Goal: Transaction & Acquisition: Subscribe to service/newsletter

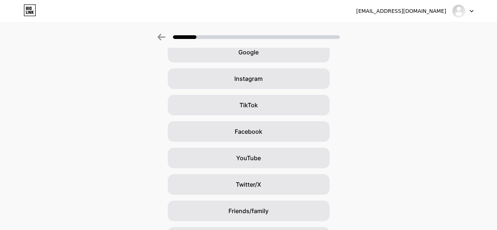
scroll to position [0, 4]
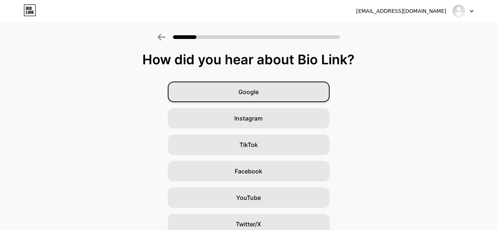
click at [269, 88] on div "Google" at bounding box center [249, 92] width 162 height 21
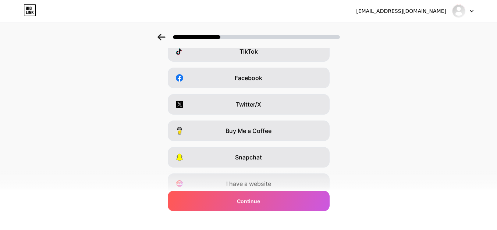
scroll to position [124, 0]
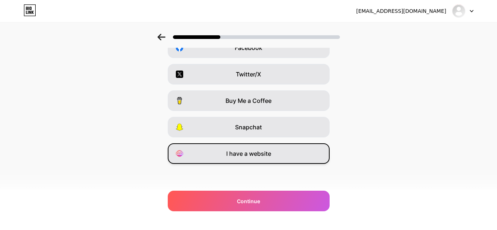
click at [240, 155] on span "I have a website" at bounding box center [248, 153] width 45 height 9
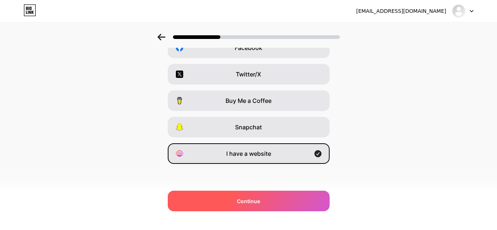
click at [255, 206] on div "Continue" at bounding box center [249, 201] width 162 height 21
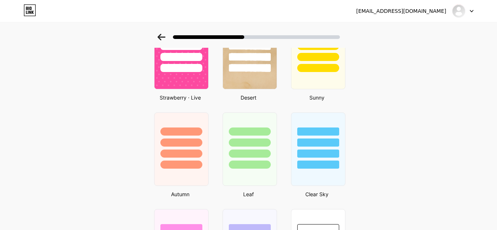
scroll to position [471, 0]
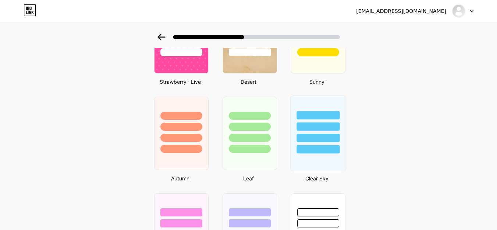
click at [332, 145] on div at bounding box center [318, 149] width 43 height 8
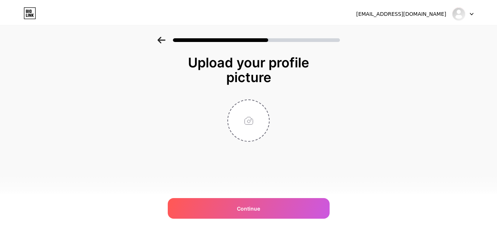
scroll to position [0, 0]
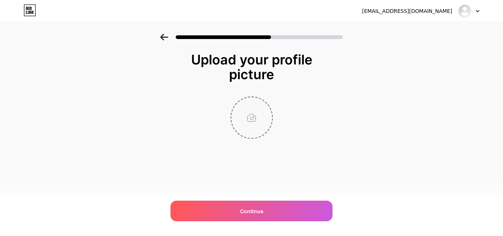
click at [255, 124] on input "file" at bounding box center [251, 117] width 41 height 41
type input "C:\fakepath\ss logo.jpg"
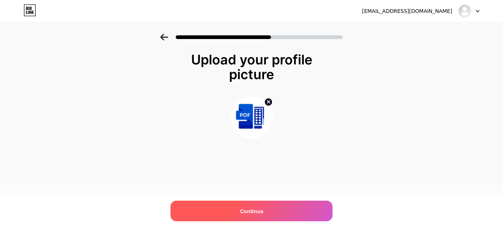
click at [248, 211] on span "Continue" at bounding box center [251, 211] width 23 height 8
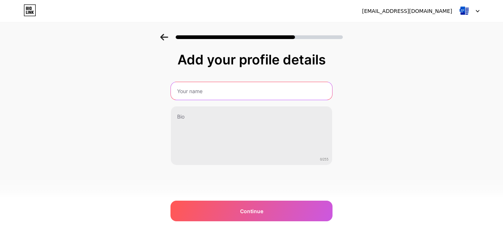
click at [215, 91] on input "text" at bounding box center [251, 91] width 161 height 18
type input "StatementSheet"
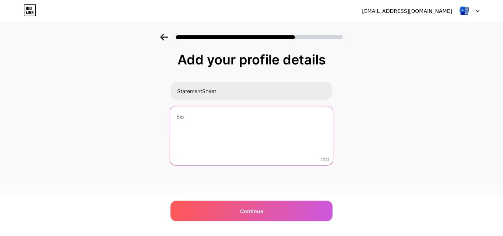
click at [232, 121] on textarea at bounding box center [251, 136] width 163 height 60
paste textarea "StatementSheet provides a quick, efficient way to convert PDF bank statements t…"
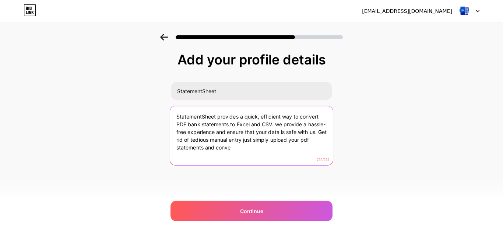
drag, startPoint x: 206, startPoint y: 149, endPoint x: 258, endPoint y: 152, distance: 52.7
click at [258, 151] on textarea "StatementSheet provides a quick, efficient way to convert PDF bank statements t…" at bounding box center [251, 136] width 163 height 60
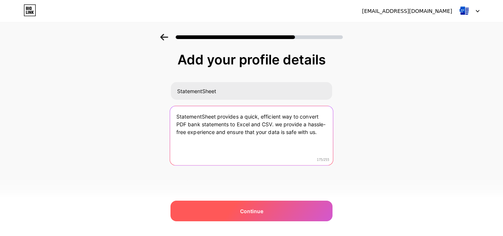
type textarea "StatementSheet provides a quick, efficient way to convert PDF bank statements t…"
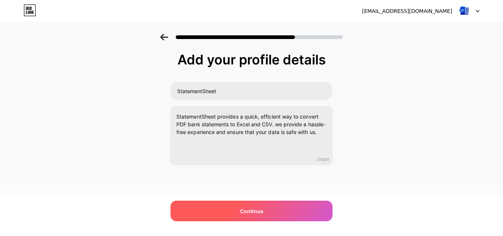
click at [245, 208] on span "Continue" at bounding box center [251, 211] width 23 height 8
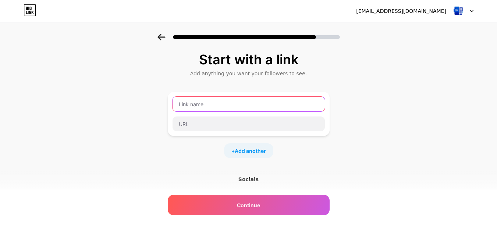
click at [223, 104] on input "text" at bounding box center [249, 104] width 152 height 15
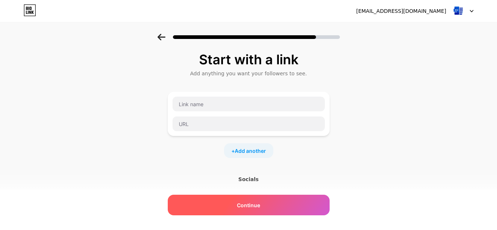
click at [248, 209] on div "Continue" at bounding box center [249, 205] width 162 height 21
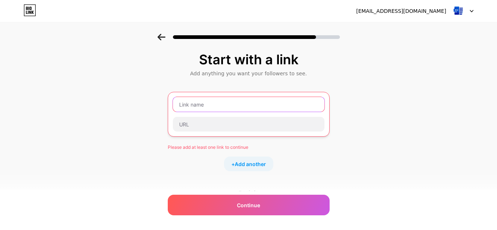
click at [204, 106] on input "text" at bounding box center [249, 104] width 152 height 15
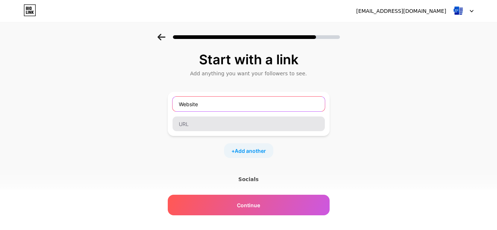
type input "Website"
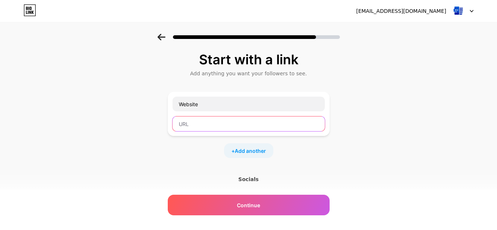
click at [205, 124] on input "text" at bounding box center [249, 124] width 152 height 15
paste input "https://statementsheet.com/"
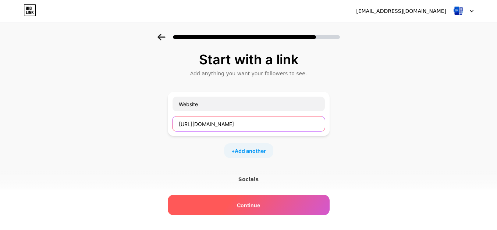
type input "https://statementsheet.com/"
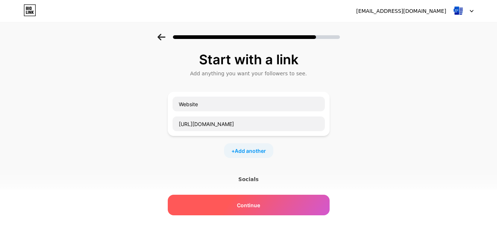
click at [246, 202] on span "Continue" at bounding box center [248, 206] width 23 height 8
click at [255, 206] on span "Continue" at bounding box center [248, 206] width 23 height 8
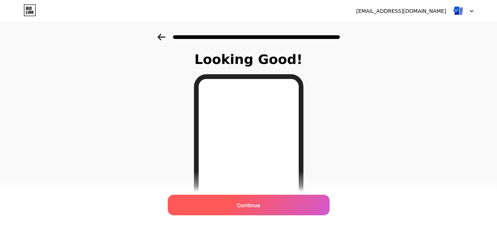
click at [250, 206] on span "Continue" at bounding box center [248, 206] width 23 height 8
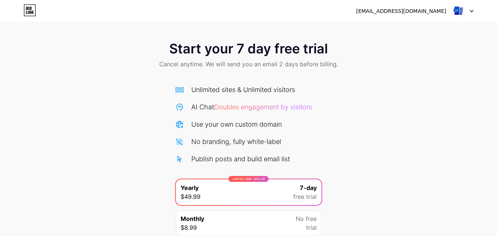
click at [448, 10] on div "[EMAIL_ADDRESS][DOMAIN_NAME]" at bounding box center [414, 10] width 117 height 13
click at [471, 10] on icon at bounding box center [472, 11] width 4 height 3
click at [48, 43] on div "Start your 7 day free trial Cancel anytime. We will send you an email 2 days be…" at bounding box center [248, 55] width 497 height 43
click at [30, 12] on icon at bounding box center [30, 12] width 2 height 3
click at [378, 147] on div "Start your 7 day free trial Cancel anytime. We will send you an email 2 days be…" at bounding box center [248, 150] width 497 height 233
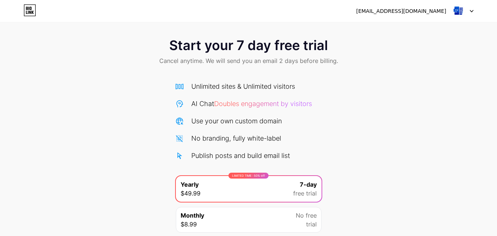
scroll to position [4, 0]
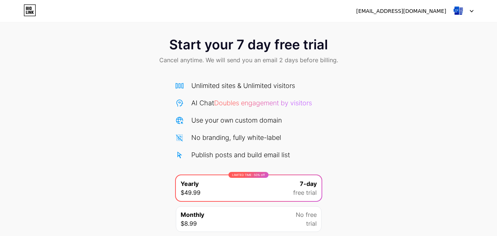
click at [252, 49] on span "Start your 7 day free trial" at bounding box center [248, 44] width 159 height 15
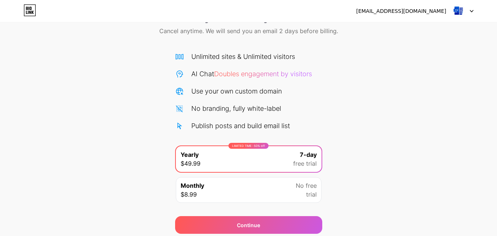
scroll to position [60, 0]
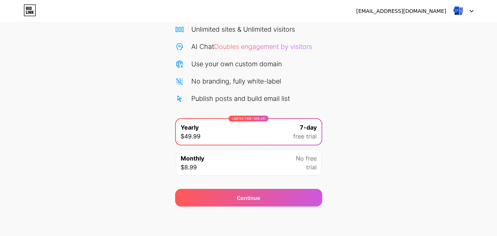
click at [279, 161] on div "Monthly $8.99 No free trial" at bounding box center [249, 163] width 146 height 26
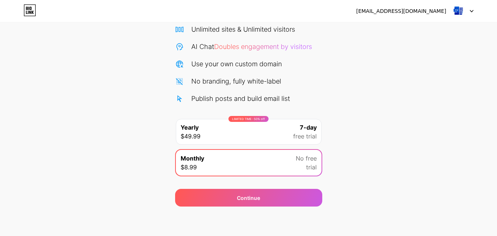
click at [279, 130] on div "LIMITED TIME : 50% off Yearly $49.99 7-day free trial" at bounding box center [249, 132] width 146 height 26
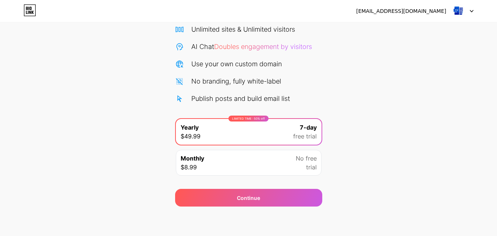
click at [280, 156] on div "Monthly $8.99 No free trial" at bounding box center [249, 163] width 146 height 26
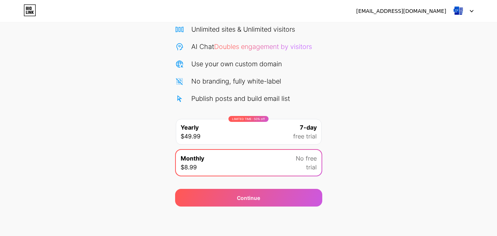
click at [287, 136] on div "LIMITED TIME : 50% off Yearly $49.99 7-day free trial" at bounding box center [249, 132] width 146 height 26
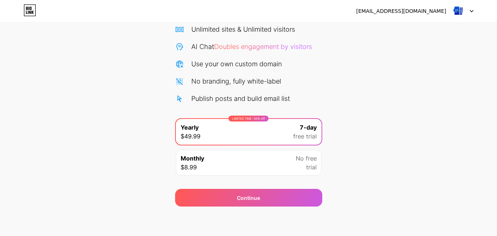
click at [301, 166] on div "No free trial" at bounding box center [306, 163] width 21 height 18
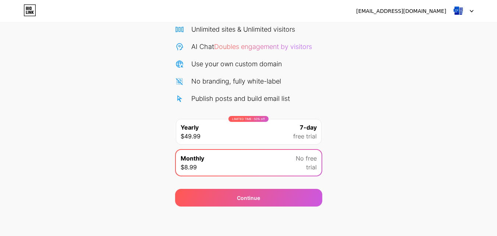
click at [361, 168] on div "Start your 7 day free trial Cancel anytime. We will send you an email 2 days be…" at bounding box center [248, 89] width 497 height 233
click at [285, 137] on div "LIMITED TIME : 50% off Yearly $49.99 7-day free trial" at bounding box center [249, 132] width 146 height 26
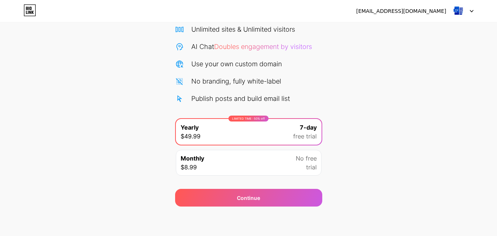
click at [386, 149] on div "Start your 7 day free trial Cancel anytime. We will send you an email 2 days be…" at bounding box center [248, 89] width 497 height 233
click at [27, 15] on icon at bounding box center [30, 10] width 13 height 12
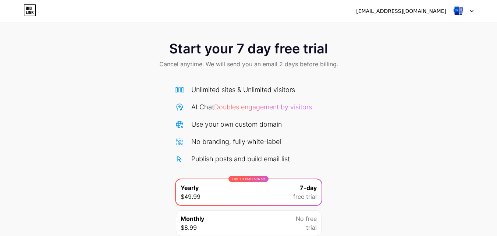
click at [467, 13] on div at bounding box center [462, 10] width 21 height 13
click at [406, 29] on li "Logout" at bounding box center [427, 30] width 91 height 20
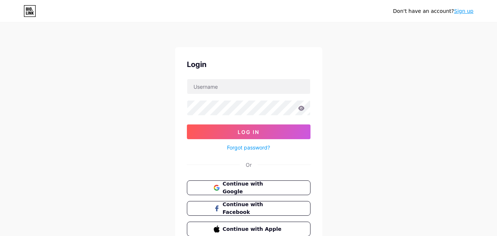
scroll to position [35, 0]
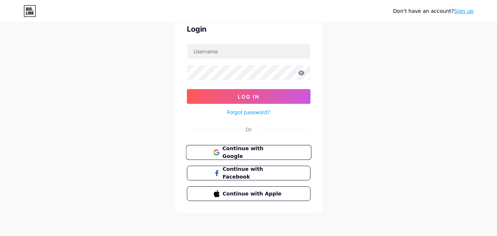
click at [241, 154] on span "Continue with Google" at bounding box center [252, 153] width 61 height 16
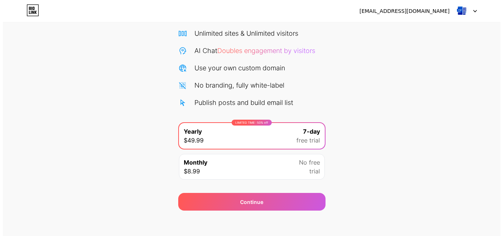
scroll to position [60, 0]
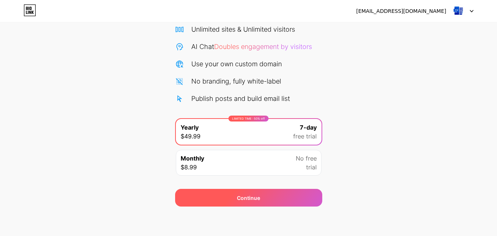
click at [223, 197] on div "Continue" at bounding box center [248, 198] width 147 height 18
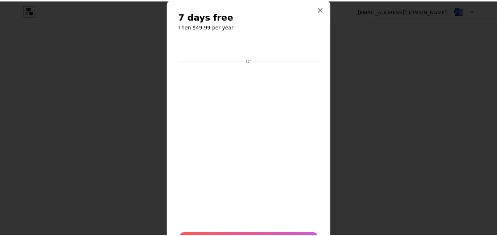
scroll to position [61, 0]
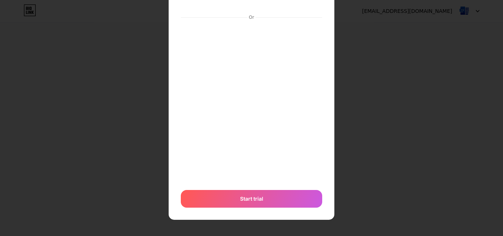
click at [335, 29] on div at bounding box center [251, 57] width 503 height 236
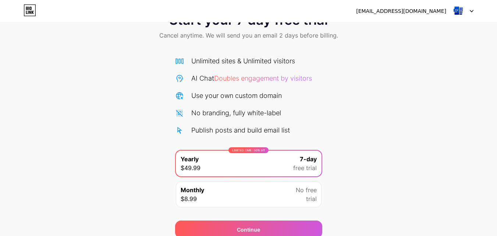
scroll to position [0, 0]
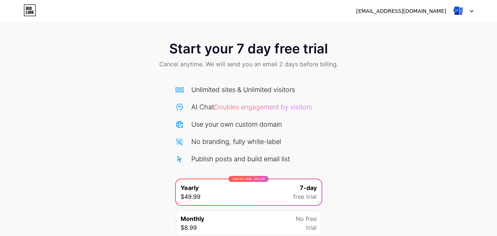
click at [236, 108] on span "Doubles engagement by visitors" at bounding box center [263, 107] width 98 height 8
click at [280, 104] on span "Doubles engagement by visitors" at bounding box center [263, 107] width 98 height 8
click at [265, 130] on div "Unlimited sites & Unlimited visitors AI Chat Doubles engagement by visitors Use…" at bounding box center [248, 124] width 147 height 79
drag, startPoint x: 257, startPoint y: 141, endPoint x: 255, endPoint y: 145, distance: 5.1
click at [256, 144] on div "No branding, fully white-label" at bounding box center [236, 142] width 90 height 10
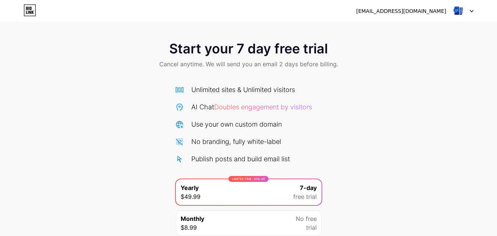
drag, startPoint x: 245, startPoint y: 161, endPoint x: 239, endPoint y: 174, distance: 14.4
click at [244, 164] on div "Unlimited sites & Unlimited visitors AI Chat Doubles engagement by visitors Use…" at bounding box center [248, 163] width 147 height 156
click at [235, 185] on div "LIMITED TIME : 50% off Yearly $49.99 7-day free trial" at bounding box center [249, 192] width 146 height 26
click at [233, 192] on div "LIMITED TIME : 50% off Yearly $49.99 7-day free trial" at bounding box center [249, 192] width 146 height 26
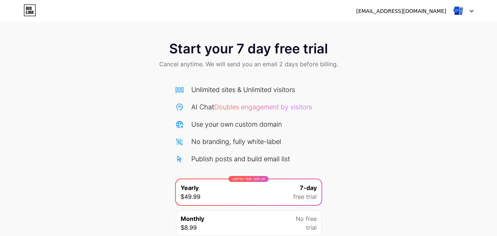
click at [233, 192] on div "LIMITED TIME : 50% off Yearly $49.99 7-day free trial" at bounding box center [249, 192] width 146 height 26
click at [187, 163] on div "Publish posts and build email list" at bounding box center [248, 159] width 147 height 10
click at [220, 162] on div "Publish posts and build email list" at bounding box center [240, 159] width 99 height 10
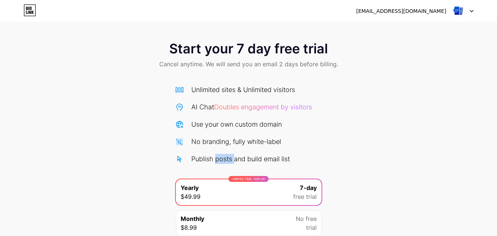
click at [220, 162] on div "Publish posts and build email list" at bounding box center [240, 159] width 99 height 10
click at [224, 140] on div "No branding, fully white-label" at bounding box center [236, 142] width 90 height 10
click at [226, 123] on div "Use your own custom domain" at bounding box center [236, 124] width 91 height 10
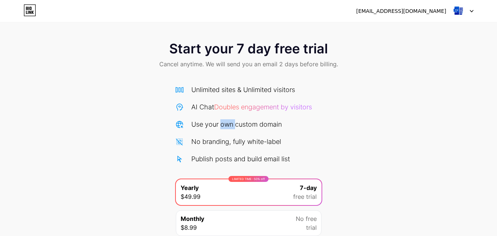
click at [226, 123] on div "Use your own custom domain" at bounding box center [236, 124] width 91 height 10
click at [229, 102] on div "Unlimited sites & Unlimited visitors AI Chat Doubles engagement by visitors Use…" at bounding box center [248, 124] width 147 height 79
drag, startPoint x: 232, startPoint y: 95, endPoint x: 235, endPoint y: 86, distance: 9.4
click at [232, 95] on div "Unlimited sites & Unlimited visitors AI Chat Doubles engagement by visitors Use…" at bounding box center [248, 124] width 147 height 79
click at [235, 86] on div "Unlimited sites & Unlimited visitors" at bounding box center [243, 90] width 104 height 10
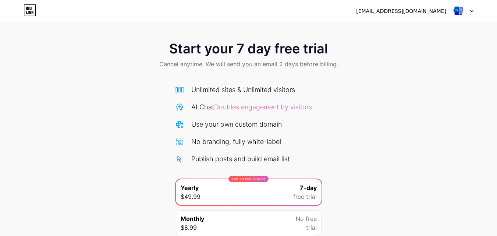
drag, startPoint x: 239, startPoint y: 68, endPoint x: 243, endPoint y: 61, distance: 7.6
click at [240, 67] on span "Cancel anytime. We will send you an email 2 days before billing." at bounding box center [248, 64] width 179 height 9
click at [243, 61] on span "Cancel anytime. We will send you an email 2 days before billing." at bounding box center [248, 64] width 179 height 9
drag, startPoint x: 255, startPoint y: 59, endPoint x: 268, endPoint y: 53, distance: 13.3
click at [261, 58] on div "Start your 7 day free trial Cancel anytime. We will send you an email 2 days be…" at bounding box center [248, 55] width 497 height 43
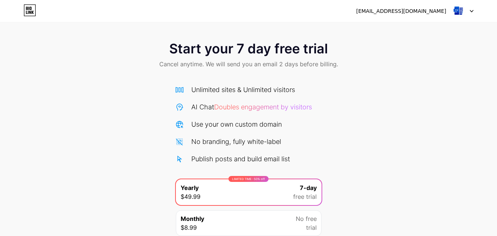
click at [270, 53] on span "Start your 7 day free trial" at bounding box center [248, 48] width 159 height 15
click at [195, 49] on span "Start your 7 day free trial" at bounding box center [248, 48] width 159 height 15
drag, startPoint x: 188, startPoint y: 51, endPoint x: 47, endPoint y: 18, distance: 145.5
click at [169, 51] on span "Start your 7 day free trial" at bounding box center [248, 48] width 159 height 15
click at [33, 13] on icon at bounding box center [30, 10] width 13 height 12
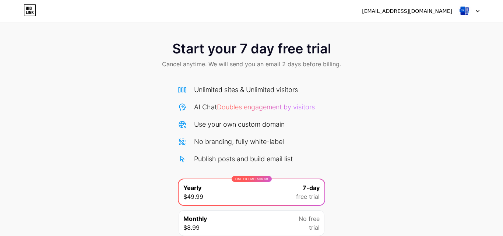
click at [33, 13] on html "statementsheet4@gmail.com Logout Link Copied Start your 7 day free trial Cancel…" at bounding box center [251, 148] width 503 height 296
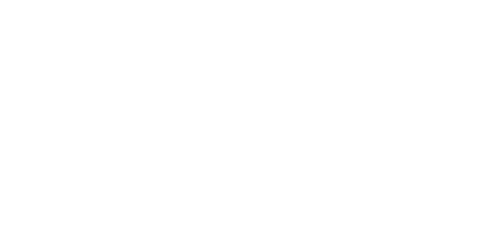
click at [33, 0] on html at bounding box center [251, 0] width 503 height 0
click at [33, 13] on icon at bounding box center [30, 10] width 13 height 12
click at [33, 13] on html "statementsheet4@gmail.com Logout Link Copied Start your 7 day free trial Cancel…" at bounding box center [251, 118] width 503 height 236
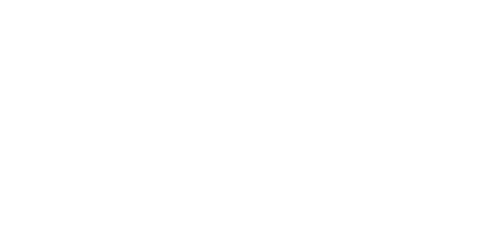
click at [33, 0] on html at bounding box center [251, 0] width 503 height 0
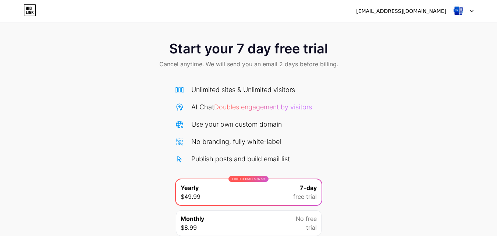
click at [469, 14] on div at bounding box center [462, 10] width 21 height 13
click at [413, 15] on div "[EMAIL_ADDRESS][DOMAIN_NAME]" at bounding box center [401, 11] width 90 height 8
click at [413, 12] on div "[EMAIL_ADDRESS][DOMAIN_NAME]" at bounding box center [401, 11] width 90 height 8
click at [466, 10] on div at bounding box center [462, 10] width 21 height 13
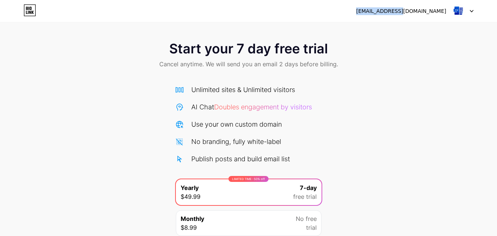
drag, startPoint x: 466, startPoint y: 10, endPoint x: 460, endPoint y: 11, distance: 5.9
click at [461, 11] on div at bounding box center [462, 10] width 21 height 13
click at [460, 11] on img at bounding box center [459, 11] width 14 height 14
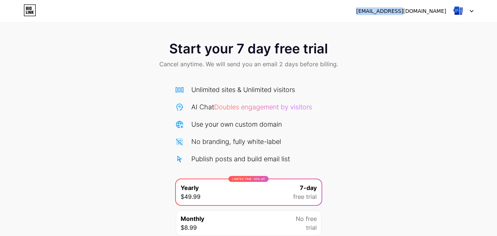
click at [460, 11] on img at bounding box center [459, 11] width 14 height 14
